Goal: Book appointment/travel/reservation

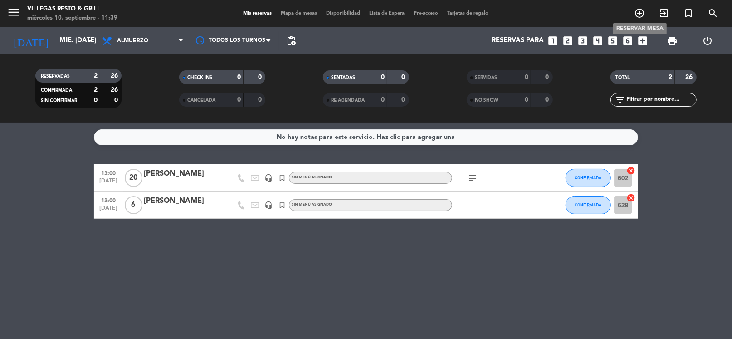
click at [638, 14] on icon "add_circle_outline" at bounding box center [639, 13] width 11 height 11
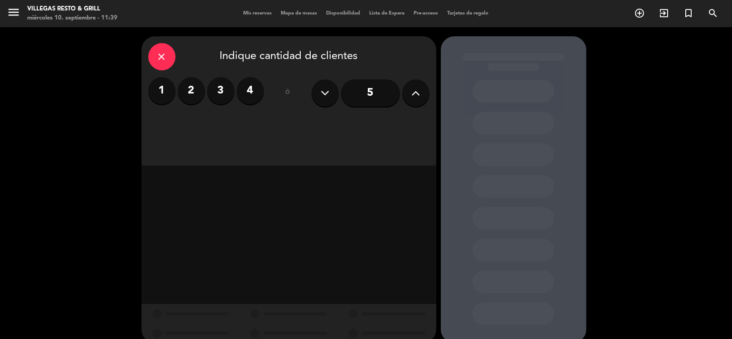
click at [246, 92] on label "4" at bounding box center [250, 90] width 27 height 27
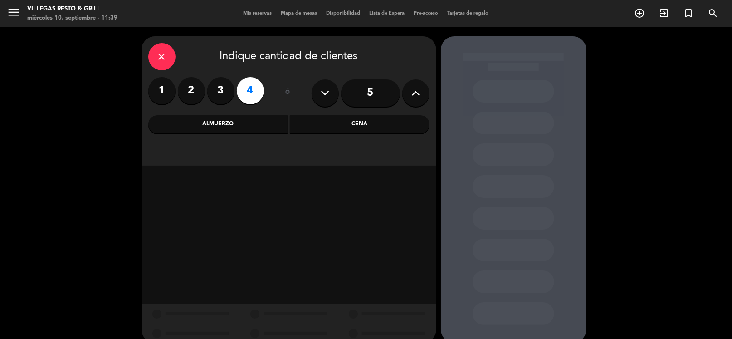
click at [354, 128] on div "Cena" at bounding box center [360, 124] width 140 height 18
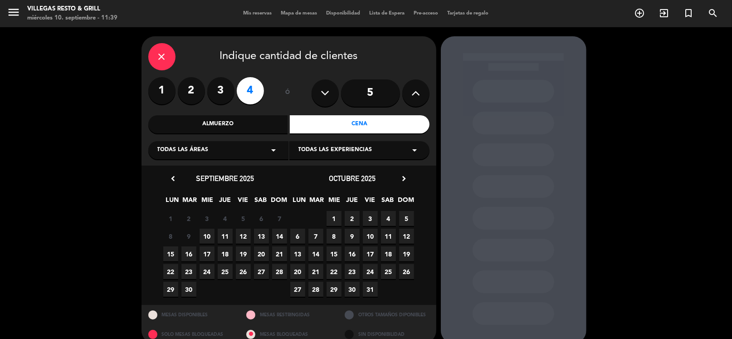
click at [207, 236] on span "10" at bounding box center [207, 236] width 15 height 15
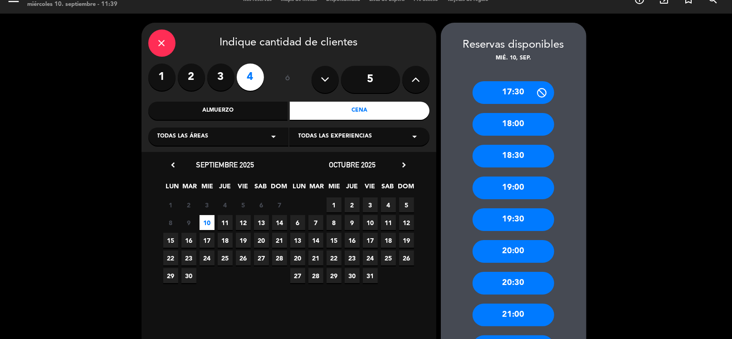
click at [511, 284] on div "20:30" at bounding box center [513, 283] width 82 height 23
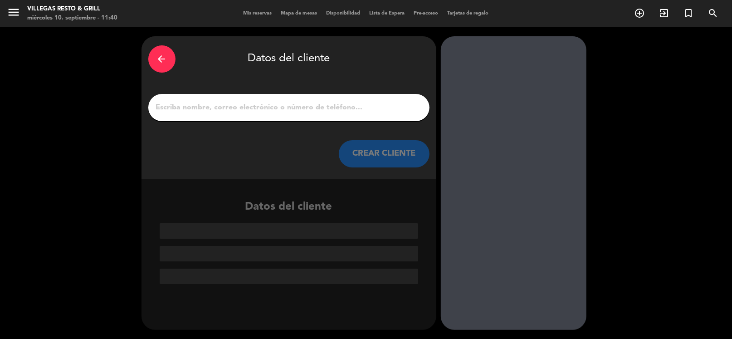
click at [260, 111] on input "1" at bounding box center [289, 107] width 268 height 13
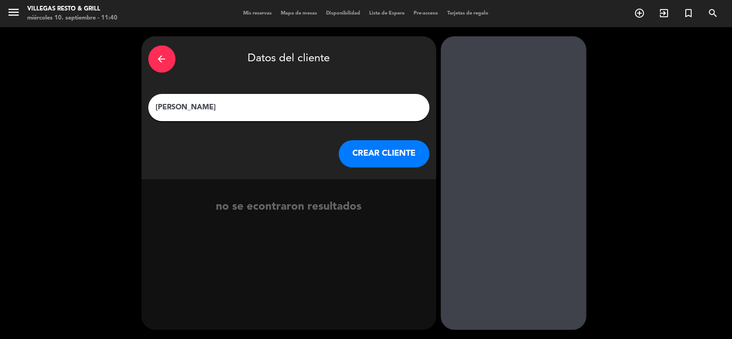
type input "[PERSON_NAME]"
click at [391, 150] on button "CREAR CLIENTE" at bounding box center [384, 153] width 91 height 27
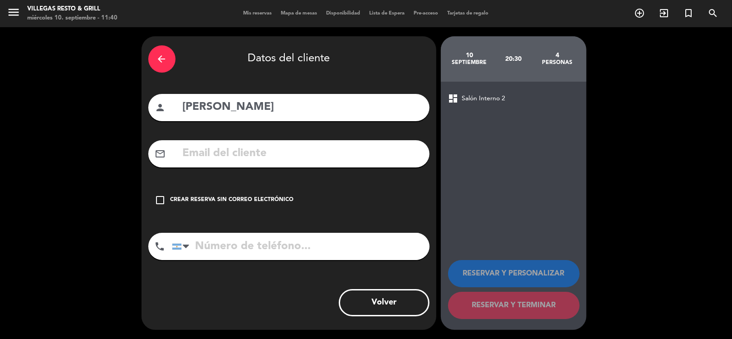
click at [225, 251] on input "tel" at bounding box center [301, 246] width 258 height 27
type input "1131558001"
click at [160, 198] on icon "check_box_outline_blank" at bounding box center [160, 200] width 11 height 11
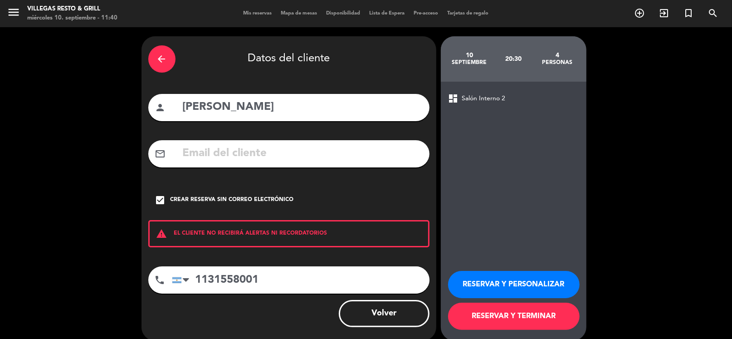
click at [514, 283] on button "RESERVAR Y PERSONALIZAR" at bounding box center [513, 284] width 131 height 27
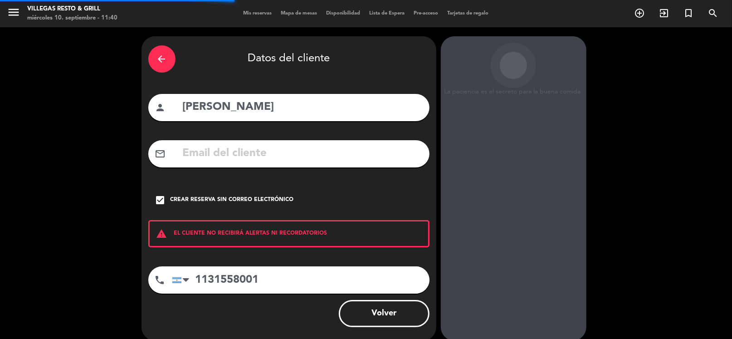
scroll to position [24, 0]
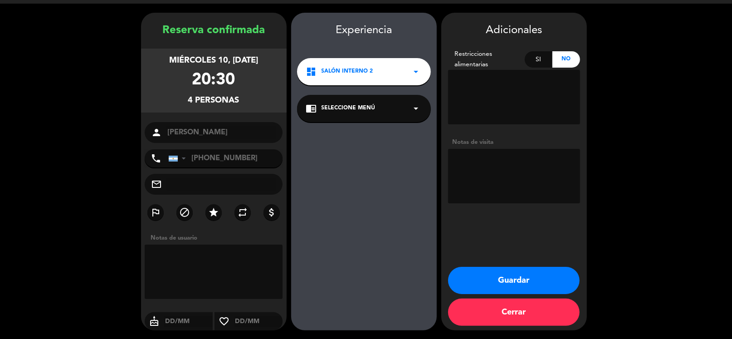
click at [477, 169] on textarea at bounding box center [514, 176] width 132 height 54
type textarea "Pide con [PERSON_NAME]"
click at [165, 263] on textarea at bounding box center [214, 271] width 138 height 54
type textarea "Pide con [PERSON_NAME]"
click at [520, 279] on button "Guardar" at bounding box center [513, 280] width 131 height 27
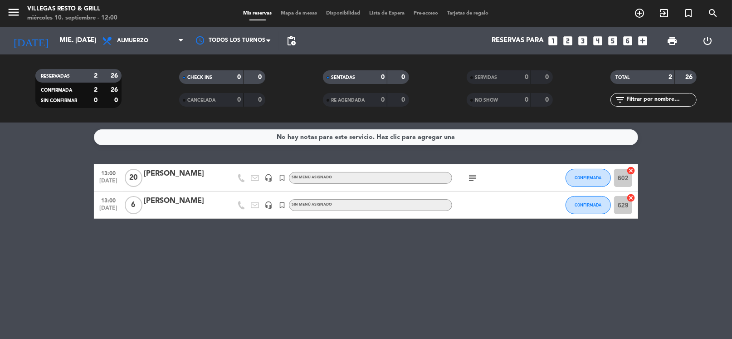
click at [471, 174] on icon "subject" at bounding box center [472, 177] width 11 height 11
click at [193, 182] on div at bounding box center [182, 183] width 77 height 7
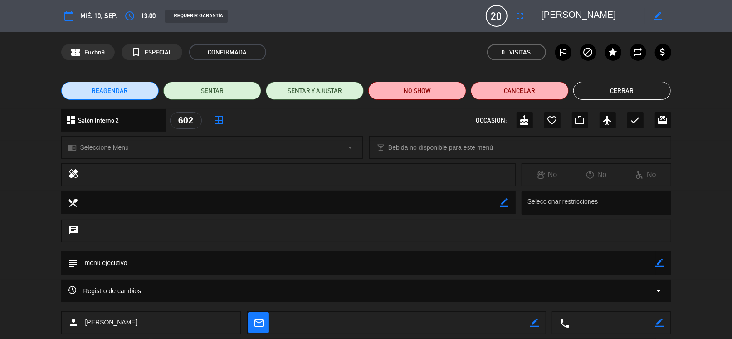
click at [592, 85] on button "Cerrar" at bounding box center [622, 91] width 98 height 18
